Goal: Navigation & Orientation: Find specific page/section

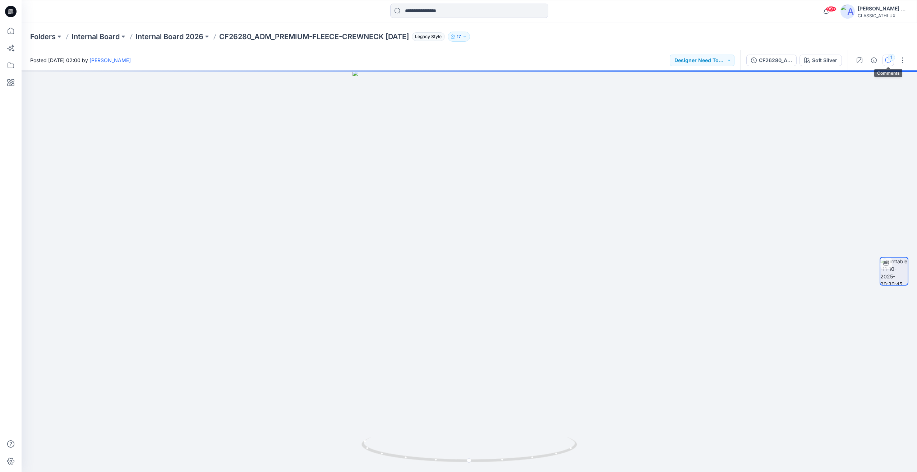
click at [890, 59] on div "1" at bounding box center [891, 57] width 7 height 7
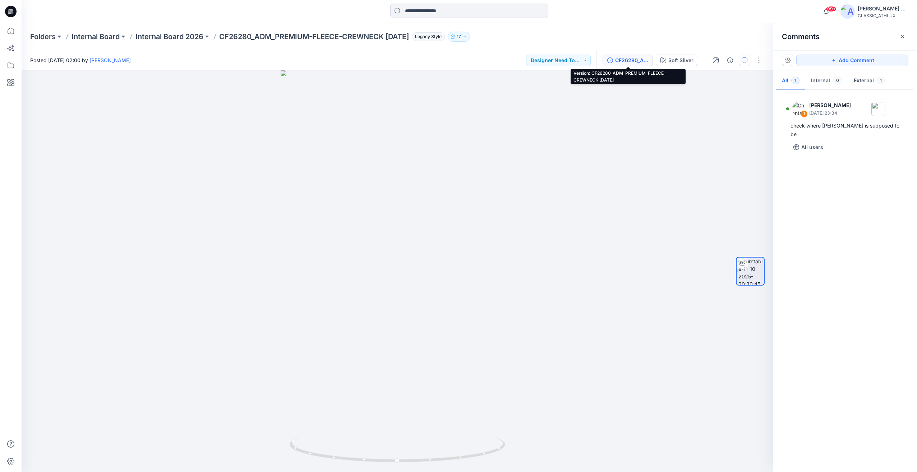
click at [636, 61] on div "CF26280_ADM_PREMIUM-FLEECE-CREWNECK [DATE]" at bounding box center [631, 60] width 33 height 8
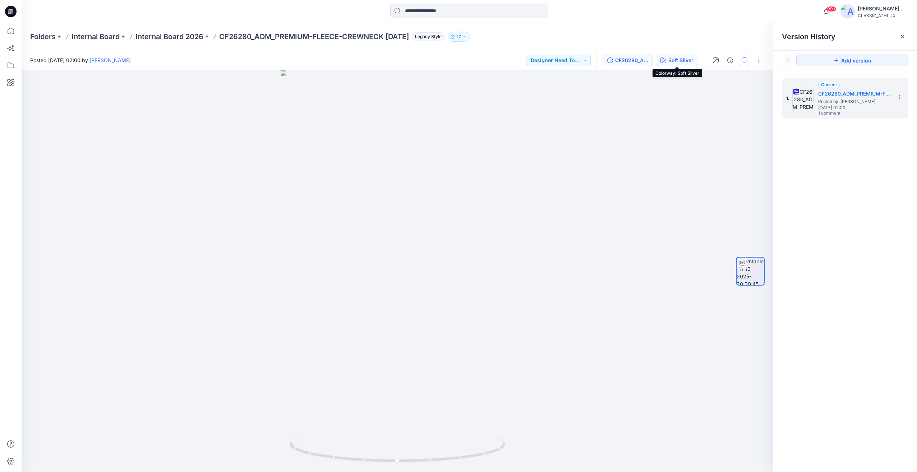
click at [687, 62] on div "Soft Silver" at bounding box center [680, 60] width 25 height 8
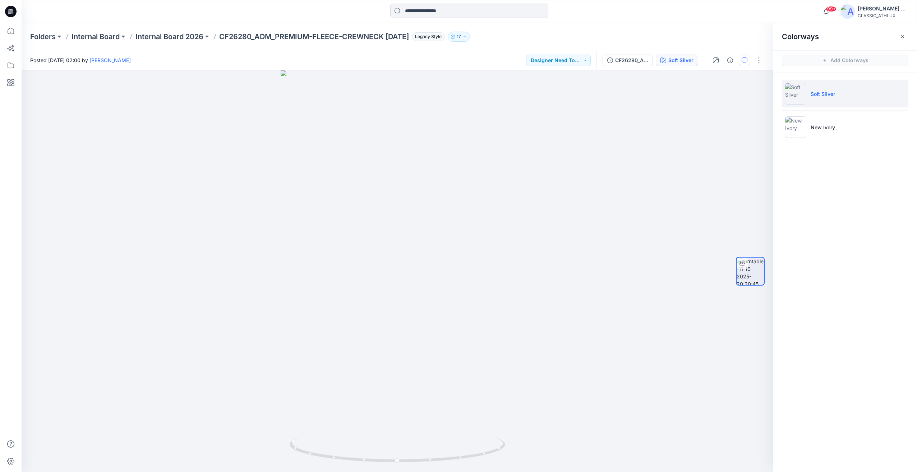
click at [172, 34] on p "Internal Board 2026" at bounding box center [169, 37] width 68 height 10
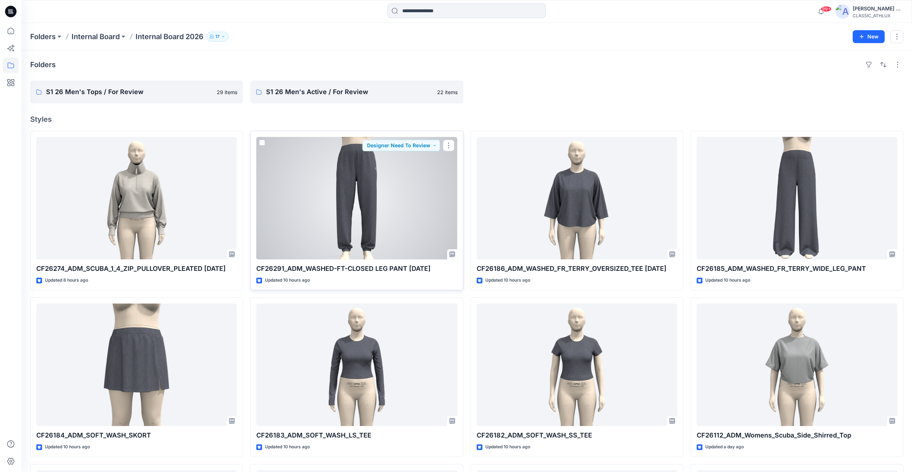
click at [390, 194] on div at bounding box center [356, 198] width 200 height 123
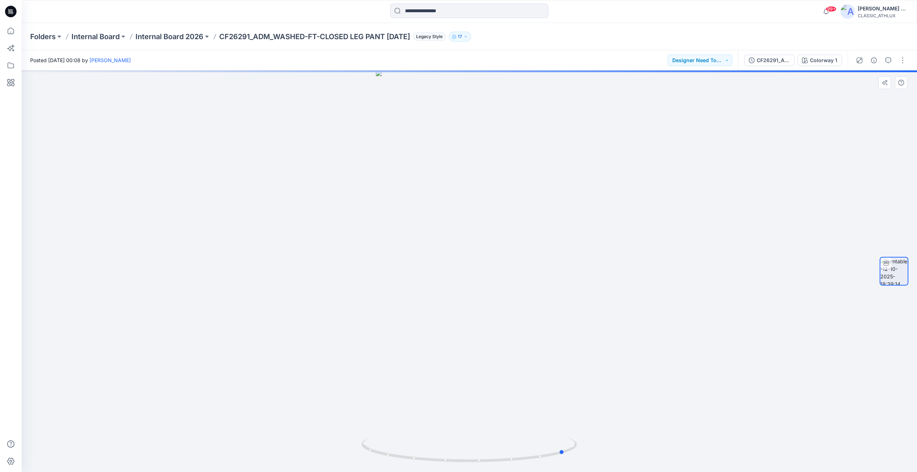
drag, startPoint x: 524, startPoint y: 329, endPoint x: 620, endPoint y: 327, distance: 96.0
click at [620, 327] on div at bounding box center [469, 271] width 895 height 402
drag, startPoint x: 595, startPoint y: 330, endPoint x: 469, endPoint y: 335, distance: 125.8
click at [469, 335] on div at bounding box center [469, 271] width 895 height 402
click at [186, 33] on p "Internal Board 2026" at bounding box center [169, 37] width 68 height 10
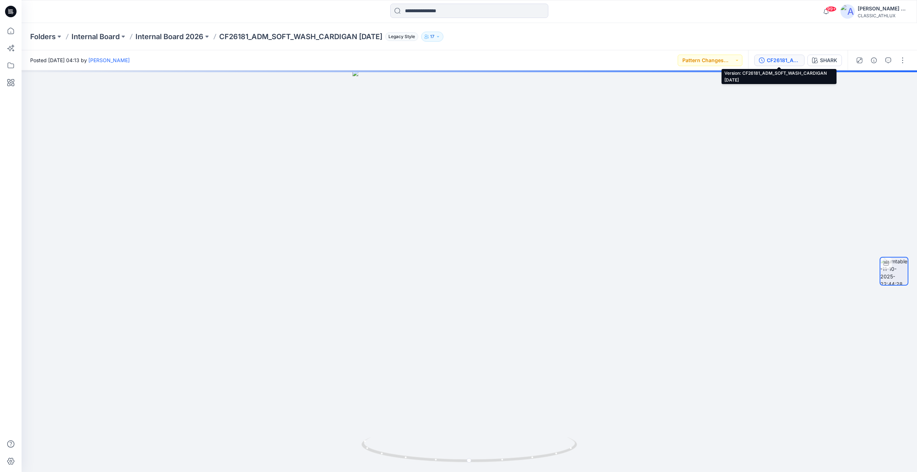
click at [794, 63] on div "CF26181_ADM_SOFT_WASH_CARDIGAN [DATE]" at bounding box center [783, 60] width 33 height 8
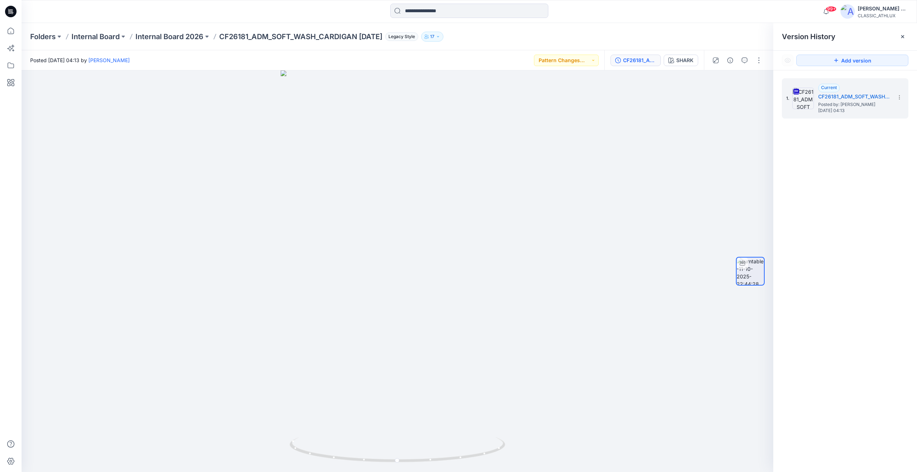
click at [175, 43] on div "Folders Internal Board Internal Board 2026 CF26181_ADM_SOFT_WASH_CARDIGAN 11OCT…" at bounding box center [469, 36] width 895 height 27
click at [175, 36] on p "Internal Board 2026" at bounding box center [169, 37] width 68 height 10
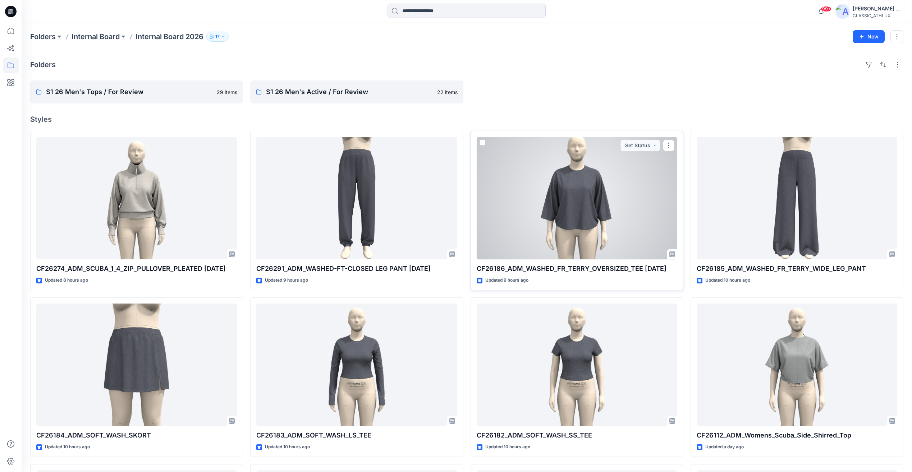
click at [647, 220] on div at bounding box center [576, 198] width 200 height 123
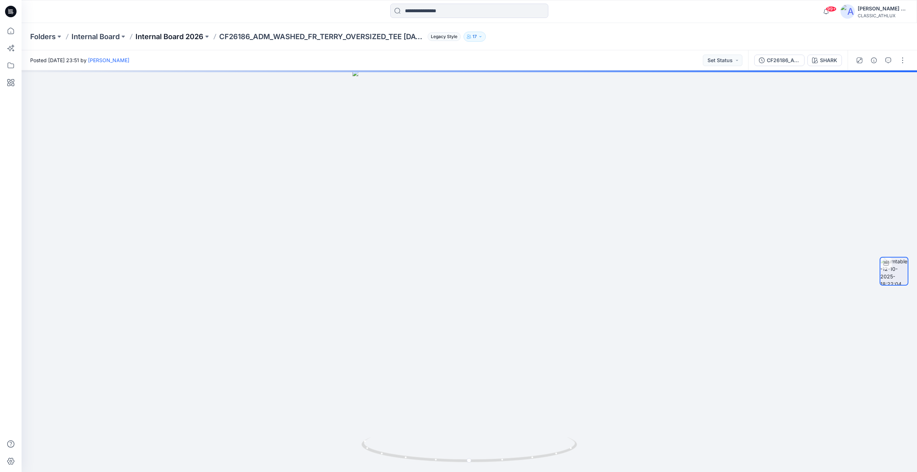
click at [167, 37] on p "Internal Board 2026" at bounding box center [169, 37] width 68 height 10
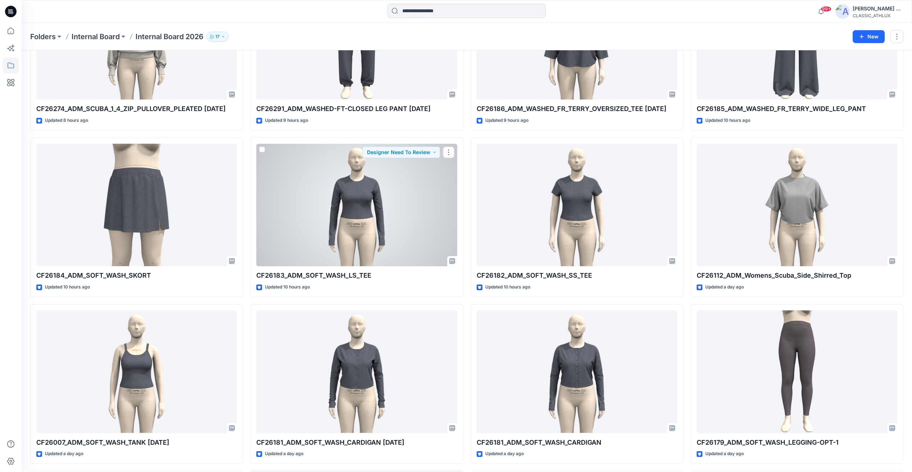
scroll to position [144, 0]
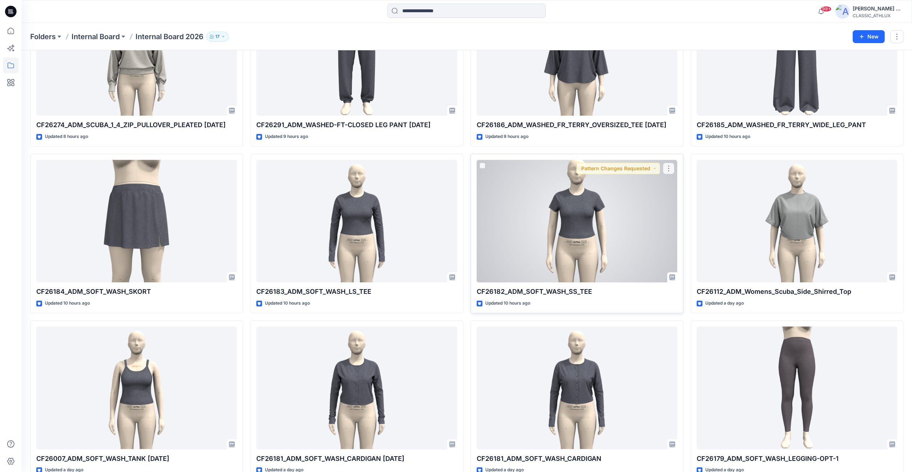
click at [550, 245] on div at bounding box center [576, 221] width 200 height 123
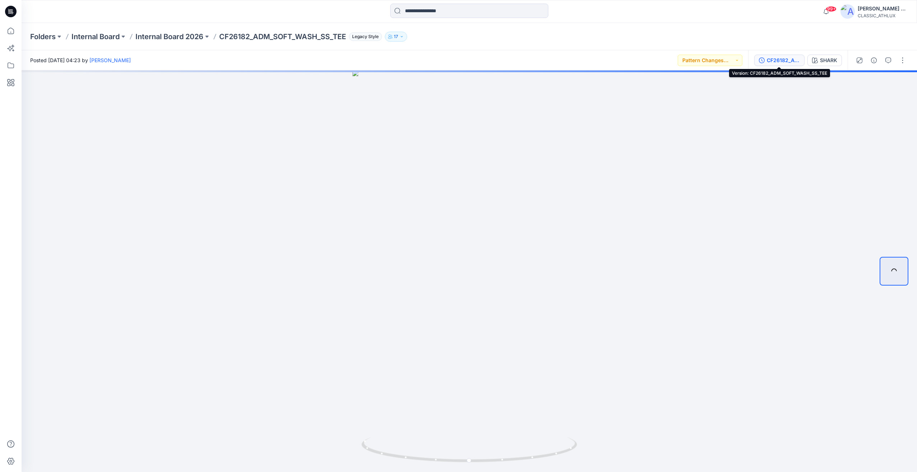
click at [782, 60] on div "CF26182_ADM_SOFT_WASH_SS_TEE" at bounding box center [783, 60] width 33 height 8
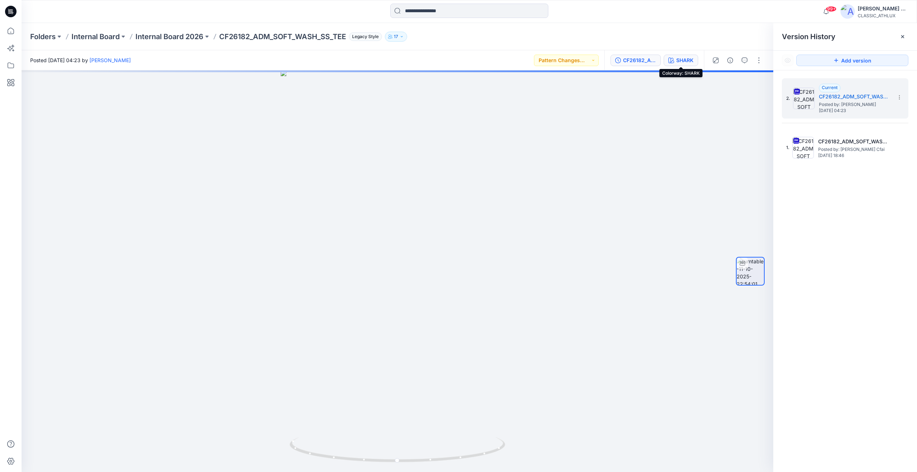
click at [686, 58] on div "SHARK" at bounding box center [684, 60] width 17 height 8
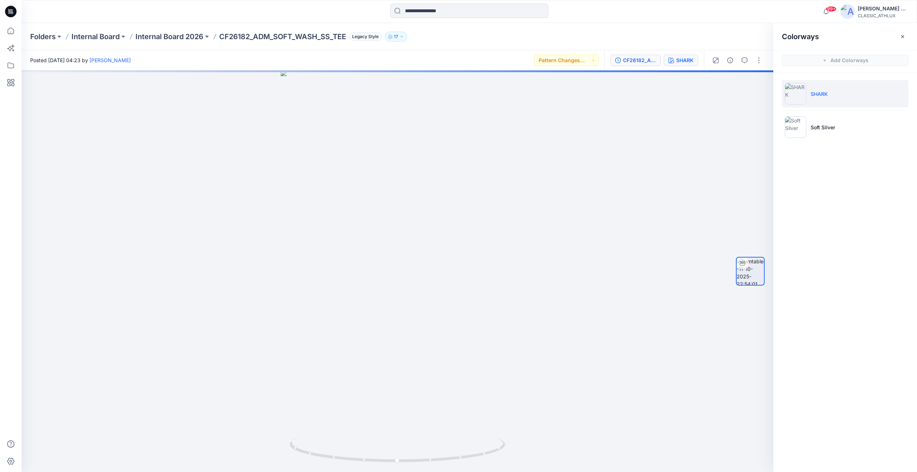
click at [639, 61] on div "CF26182_ADM_SOFT_WASH_SS_TEE" at bounding box center [639, 60] width 33 height 8
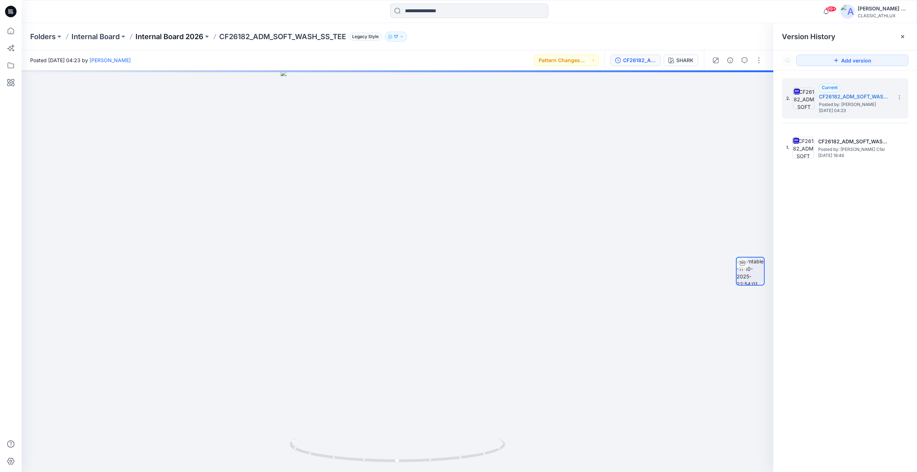
click at [168, 35] on p "Internal Board 2026" at bounding box center [169, 37] width 68 height 10
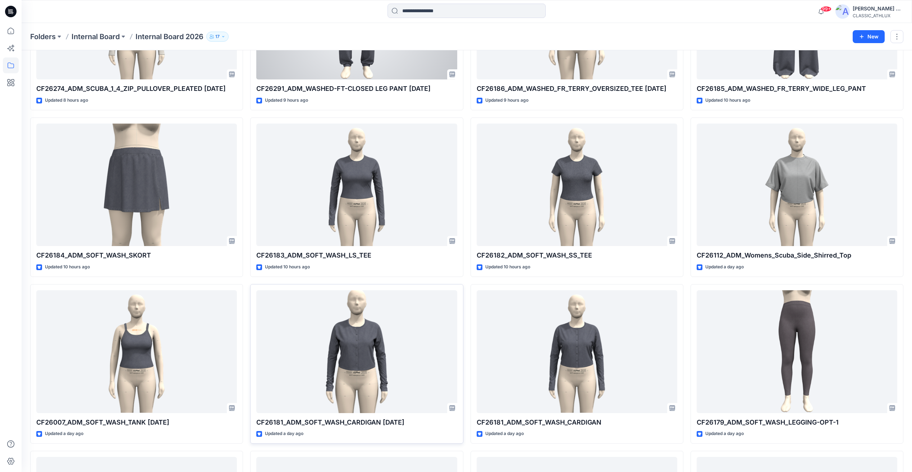
scroll to position [252, 0]
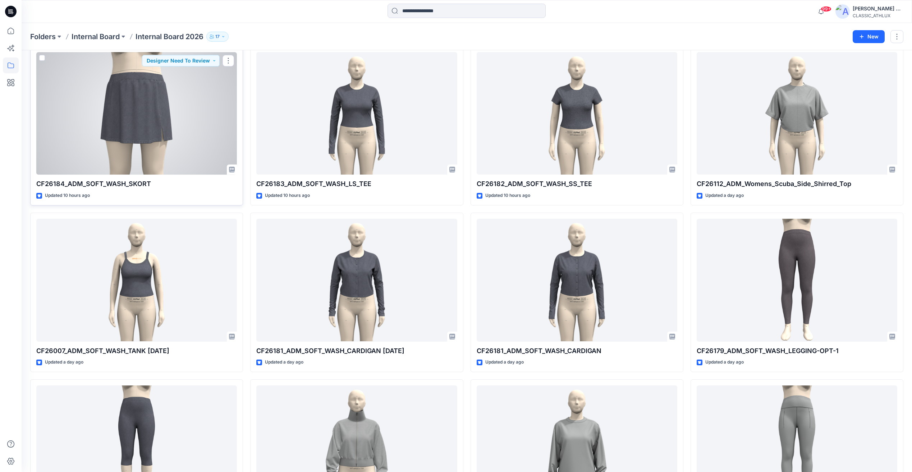
click at [196, 123] on div at bounding box center [136, 113] width 200 height 123
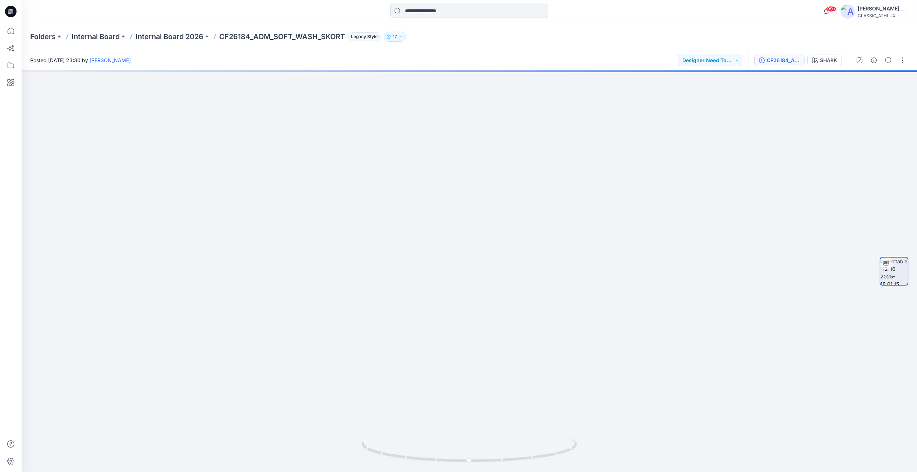
click at [790, 61] on div "CF26184_ADM_SOFT_WASH_SKORT" at bounding box center [783, 60] width 33 height 8
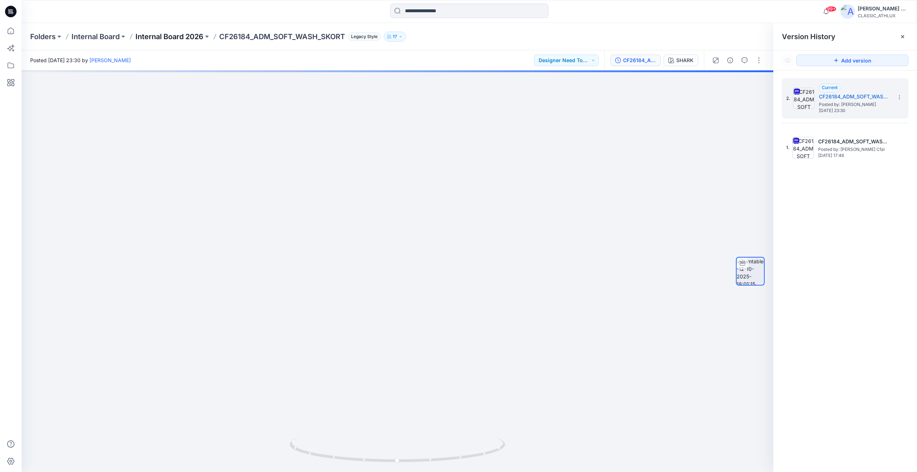
click at [179, 37] on p "Internal Board 2026" at bounding box center [169, 37] width 68 height 10
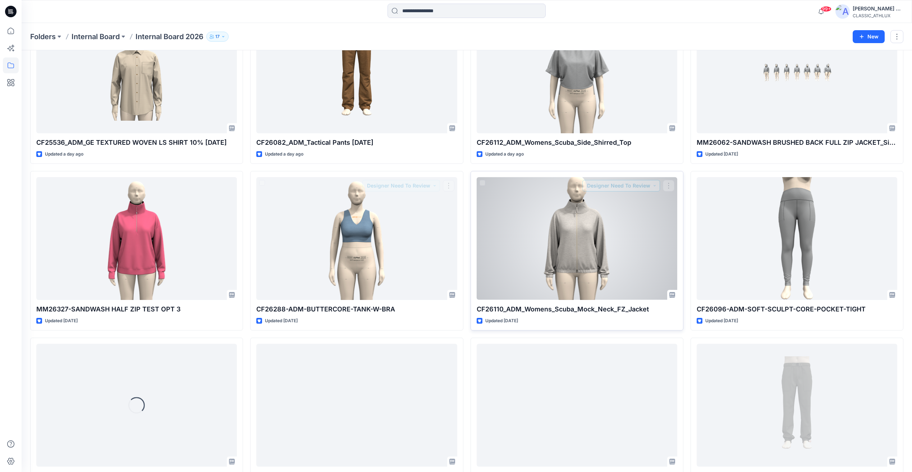
scroll to position [794, 0]
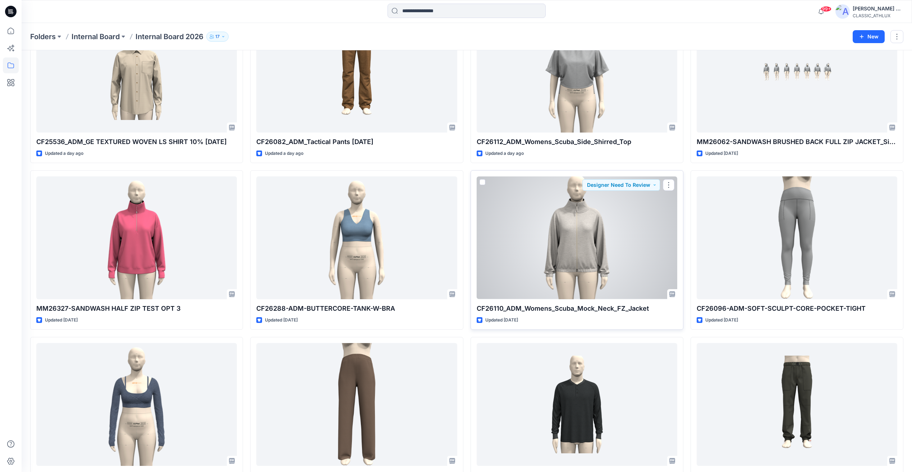
click at [623, 231] on div at bounding box center [576, 237] width 200 height 123
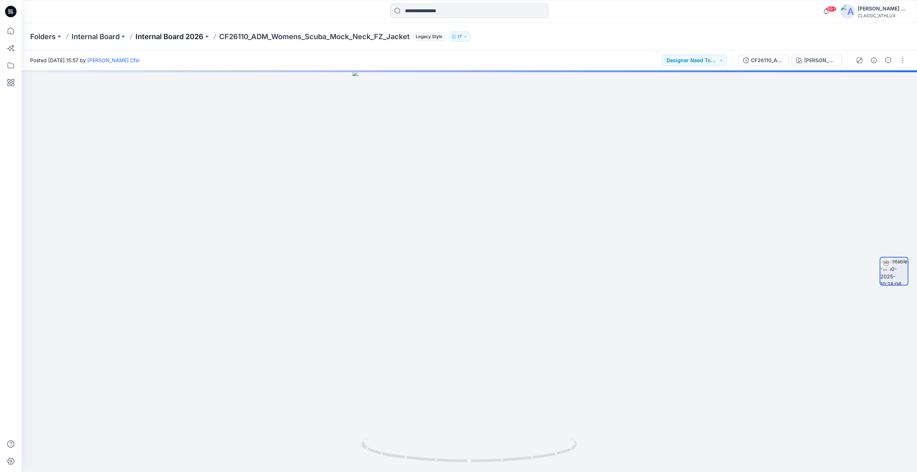
click at [167, 35] on p "Internal Board 2026" at bounding box center [169, 37] width 68 height 10
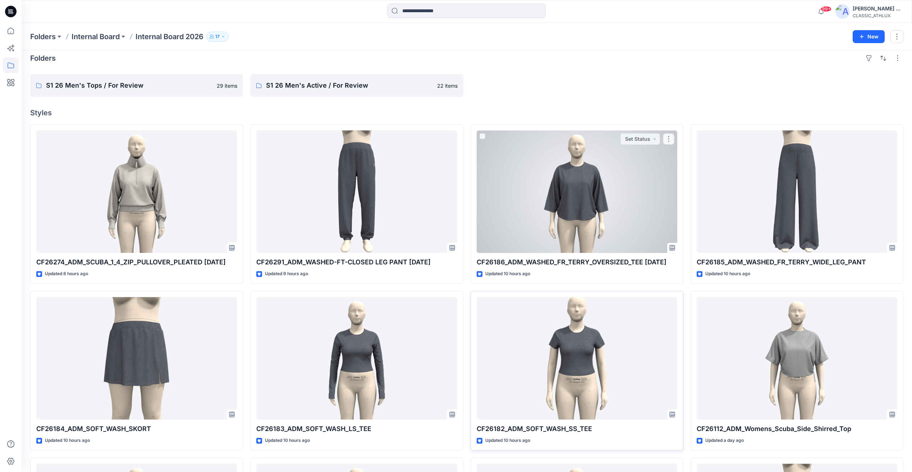
scroll to position [180, 0]
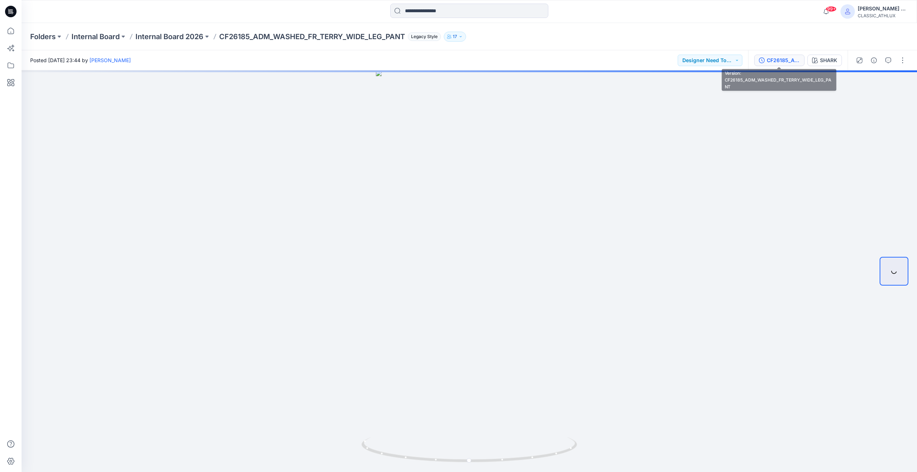
click at [773, 63] on div "CF26185_ADM_WASHED_FR_TERRY_WIDE_LEG_PANT" at bounding box center [783, 60] width 33 height 8
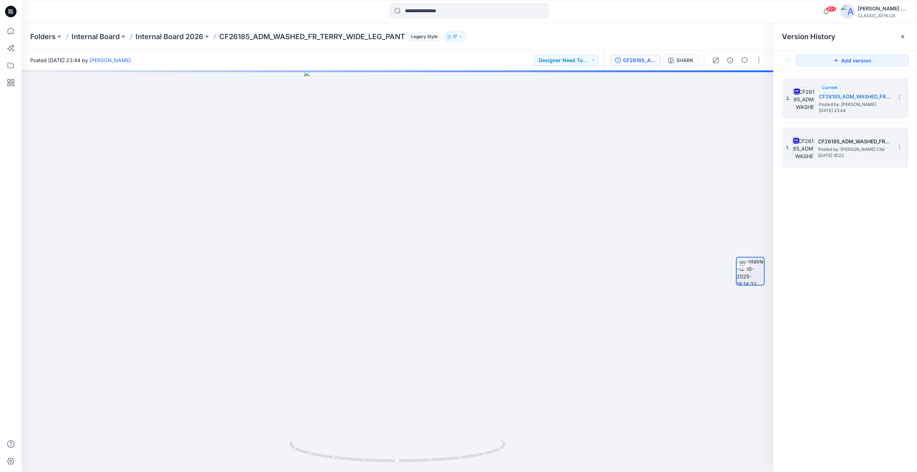
click at [847, 158] on div "1. CF26185_ADM_WASHED_FR_TERRY_WIDE_LEG_PANT Posted by: [PERSON_NAME] Cfai [DAT…" at bounding box center [840, 147] width 108 height 34
click at [855, 110] on span "[DATE] 23:44" at bounding box center [855, 110] width 72 height 5
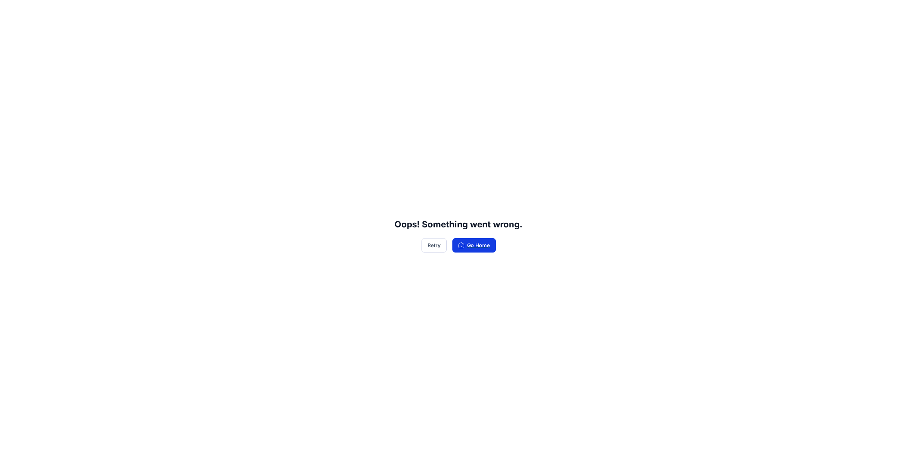
click at [457, 248] on button "Go Home" at bounding box center [473, 245] width 43 height 14
click at [437, 248] on button "Retry" at bounding box center [433, 245] width 25 height 14
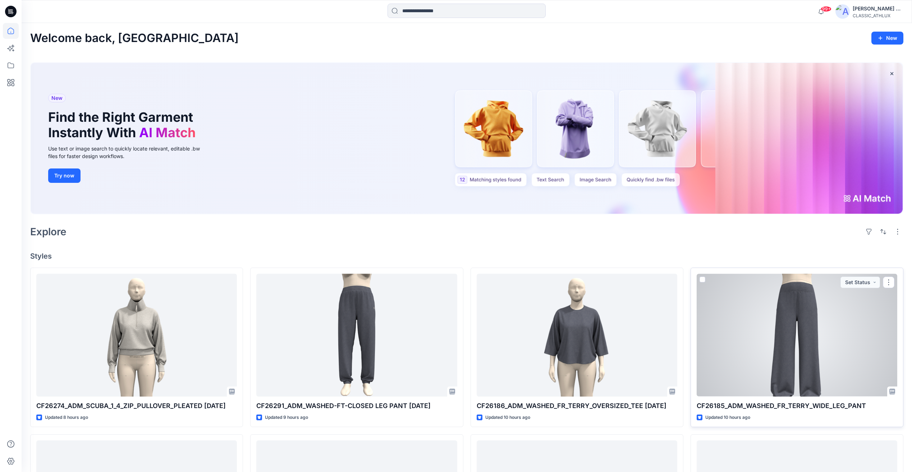
click at [830, 337] on div at bounding box center [796, 335] width 200 height 123
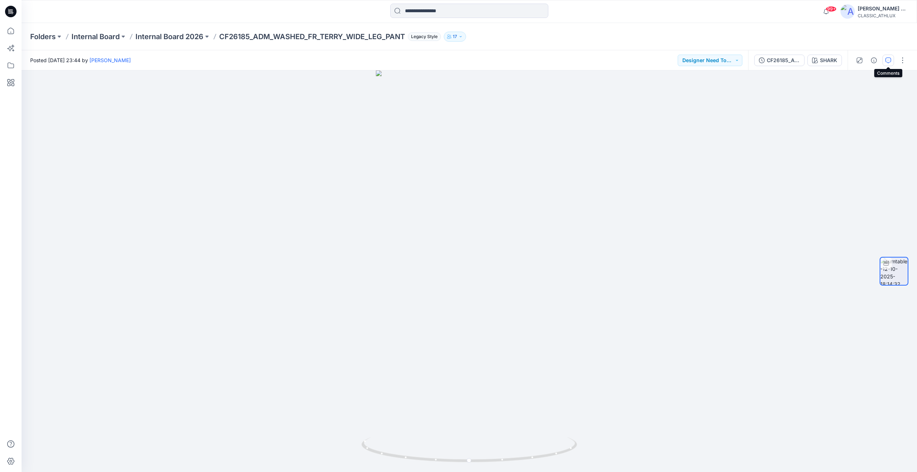
click at [888, 60] on icon "button" at bounding box center [888, 60] width 6 height 6
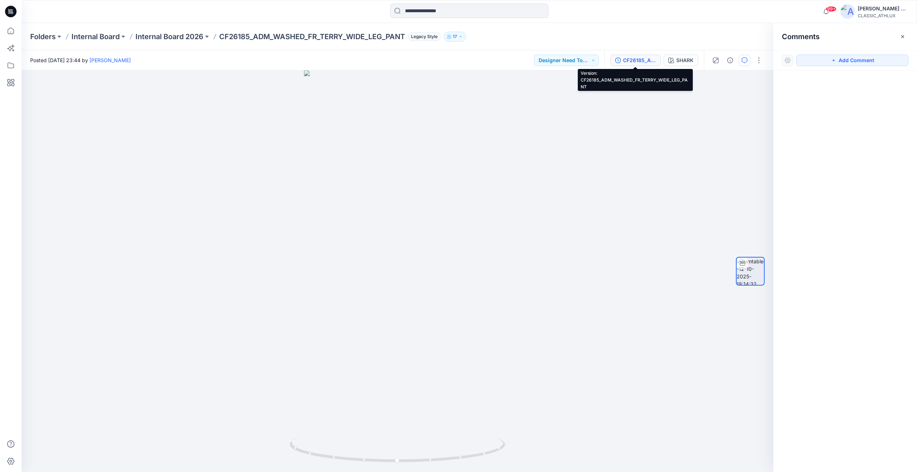
click at [644, 65] on button "CF26185_ADM_WASHED_FR_TERRY_WIDE_LEG_PANT" at bounding box center [635, 60] width 50 height 11
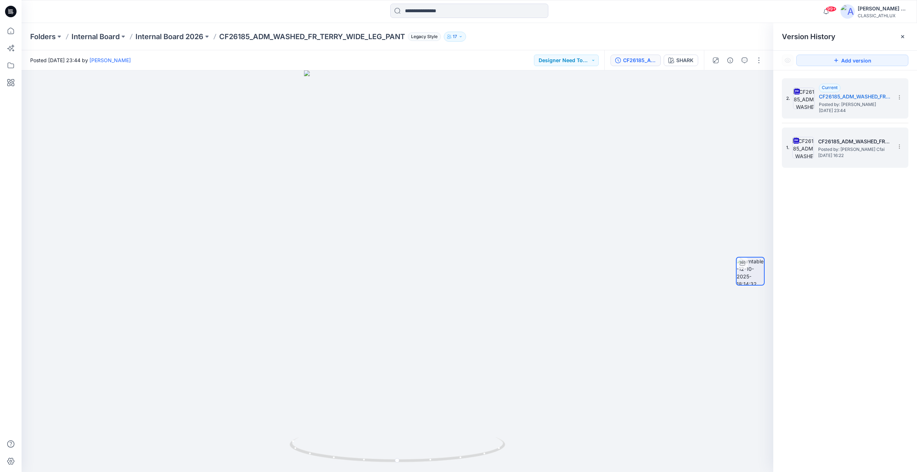
click at [849, 135] on div "1. CF26185_ADM_WASHED_FR_TERRY_WIDE_LEG_PANT Posted by: [PERSON_NAME] Cfai [DAT…" at bounding box center [840, 147] width 108 height 34
click at [853, 108] on span "[DATE] 23:44" at bounding box center [855, 110] width 72 height 5
click at [184, 38] on p "Internal Board 2026" at bounding box center [169, 37] width 68 height 10
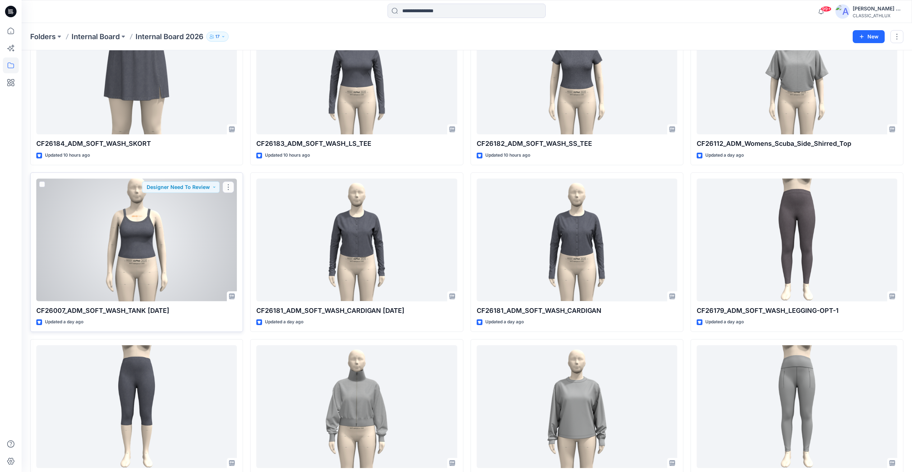
scroll to position [294, 0]
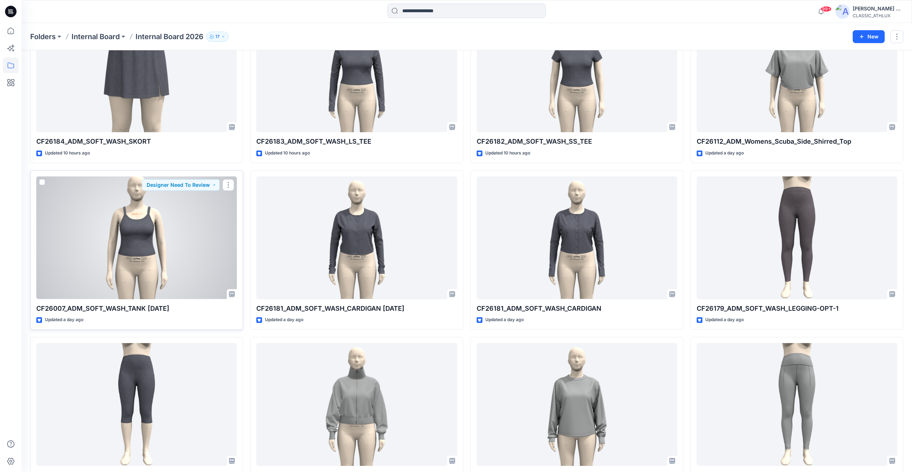
click at [212, 225] on div at bounding box center [136, 237] width 200 height 123
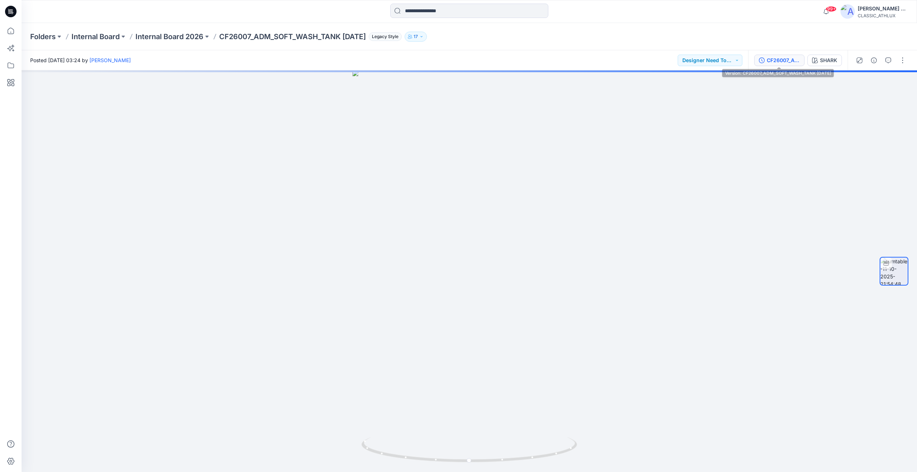
click at [785, 61] on div "CF26007_ADM_SOFT_WASH_TANK [DATE]" at bounding box center [783, 60] width 33 height 8
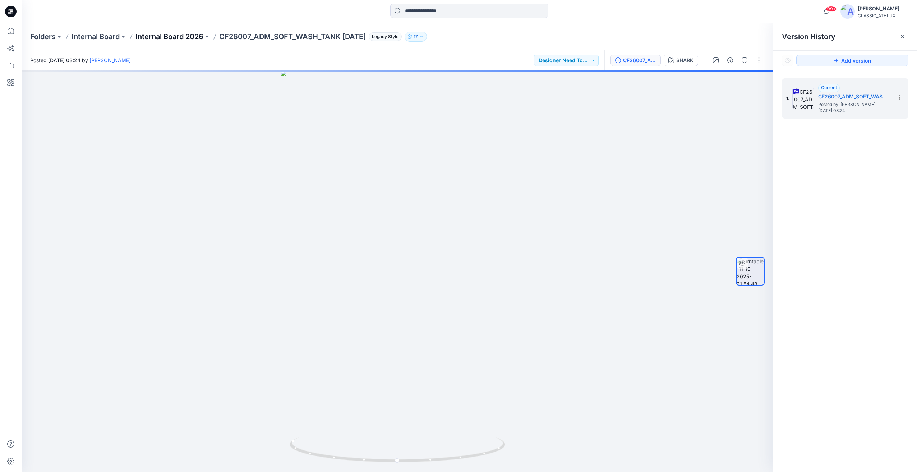
click at [183, 38] on p "Internal Board 2026" at bounding box center [169, 37] width 68 height 10
